Goal: Information Seeking & Learning: Learn about a topic

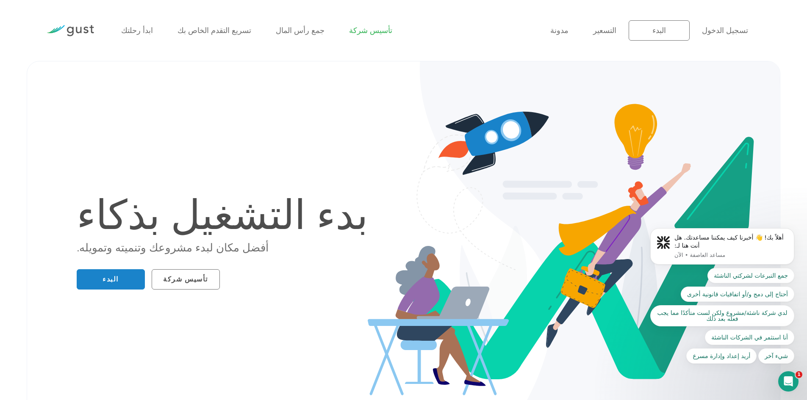
click at [349, 29] on font "تأسيس شركة" at bounding box center [370, 30] width 43 height 9
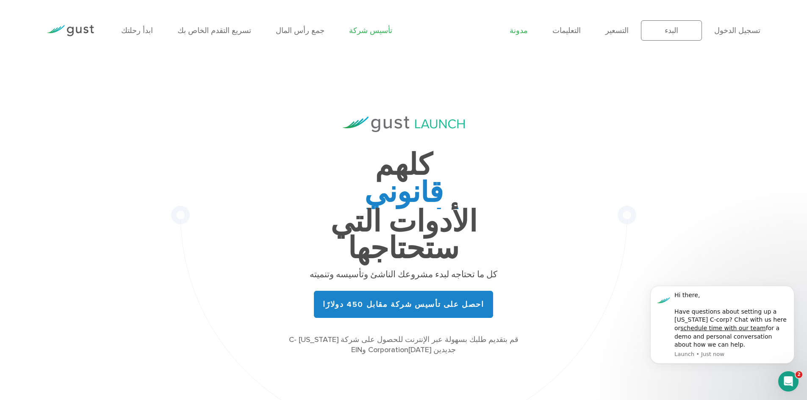
click at [528, 31] on font "مدونة" at bounding box center [519, 30] width 18 height 9
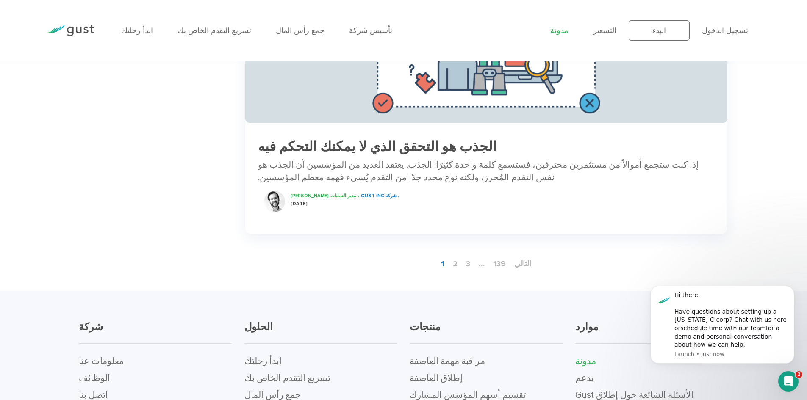
scroll to position [1442, 0]
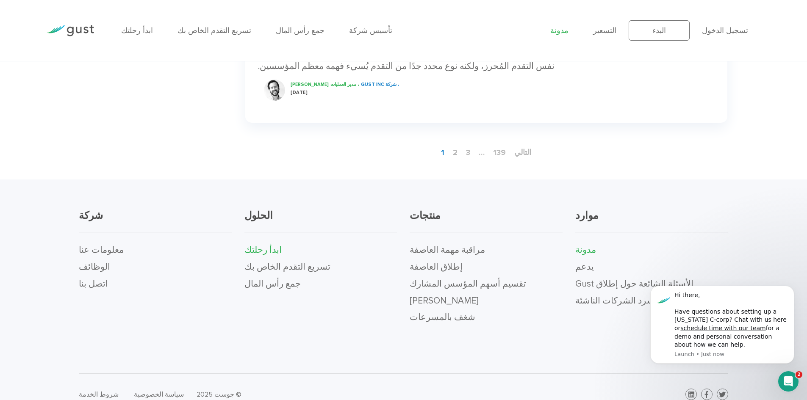
click at [261, 245] on font "ابدأ رحلتك" at bounding box center [262, 250] width 37 height 11
